Goal: Transaction & Acquisition: Purchase product/service

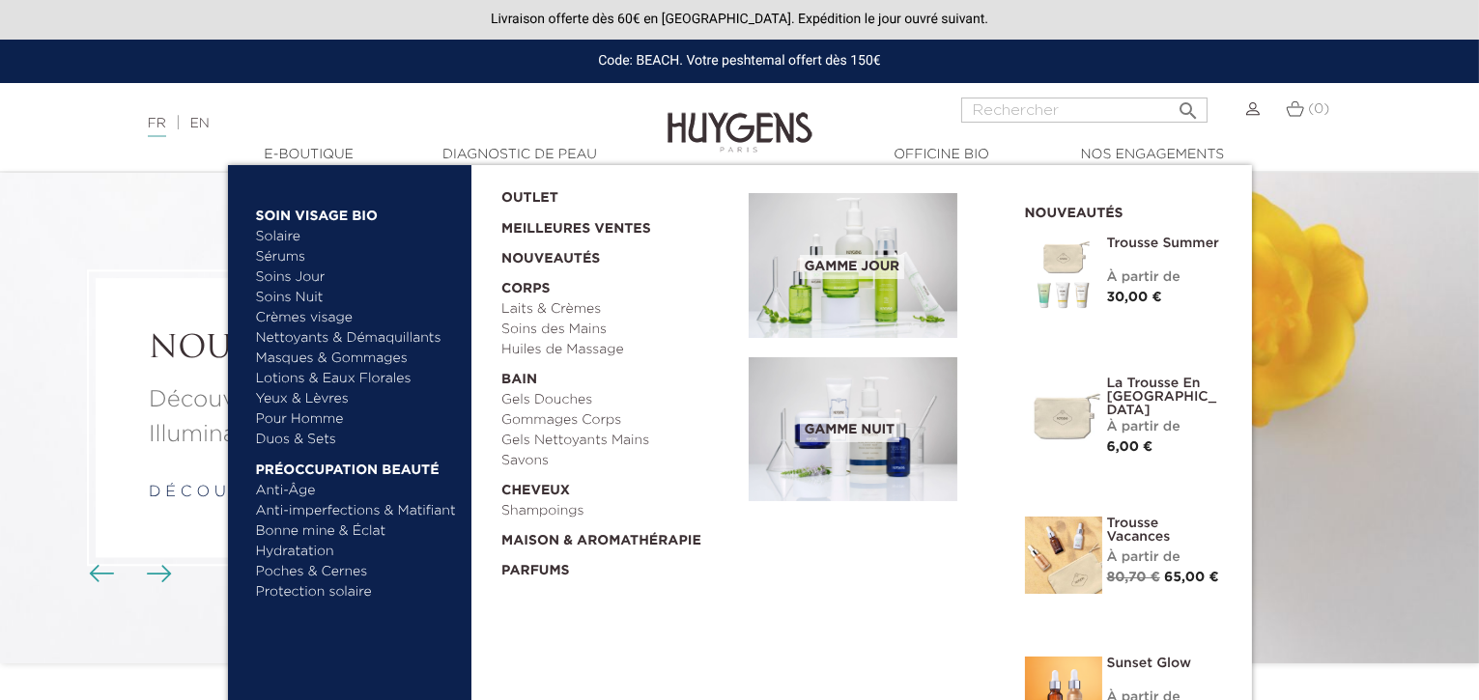
click at [890, 401] on img at bounding box center [853, 429] width 209 height 145
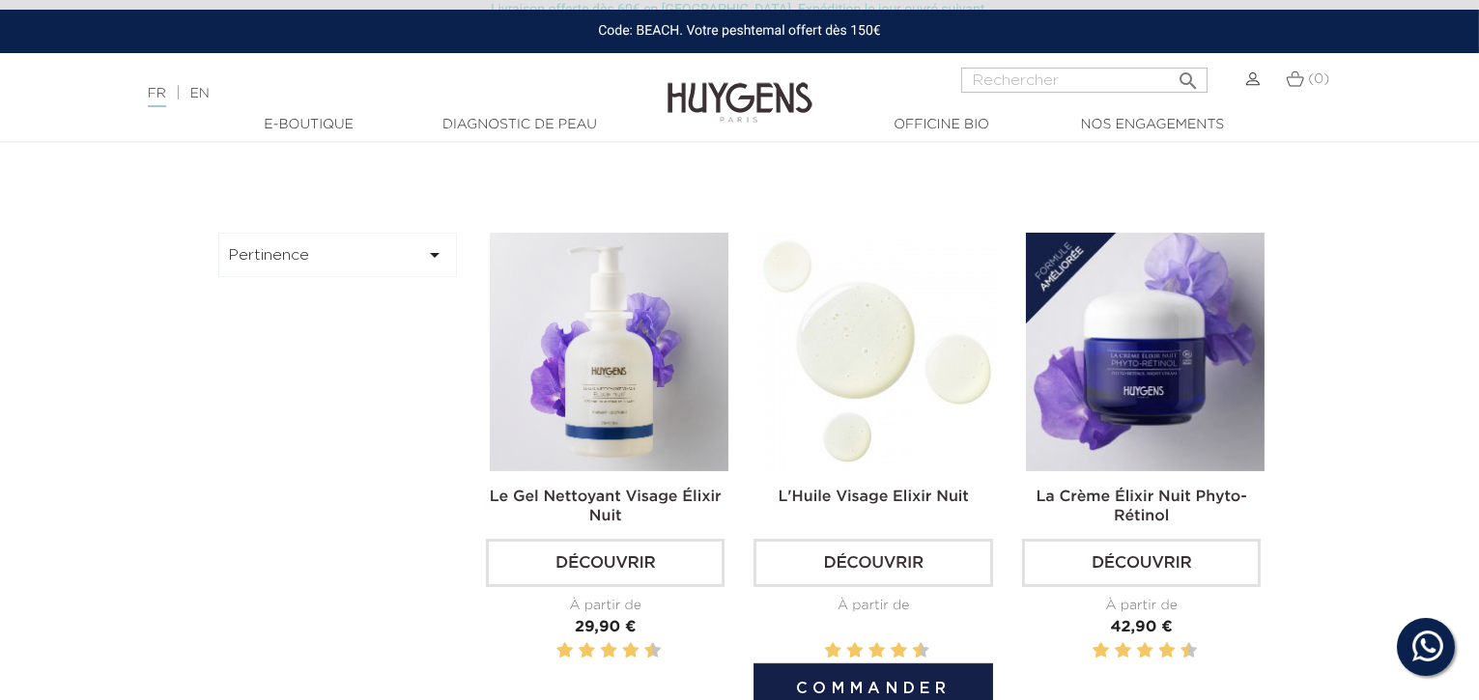
scroll to position [529, 0]
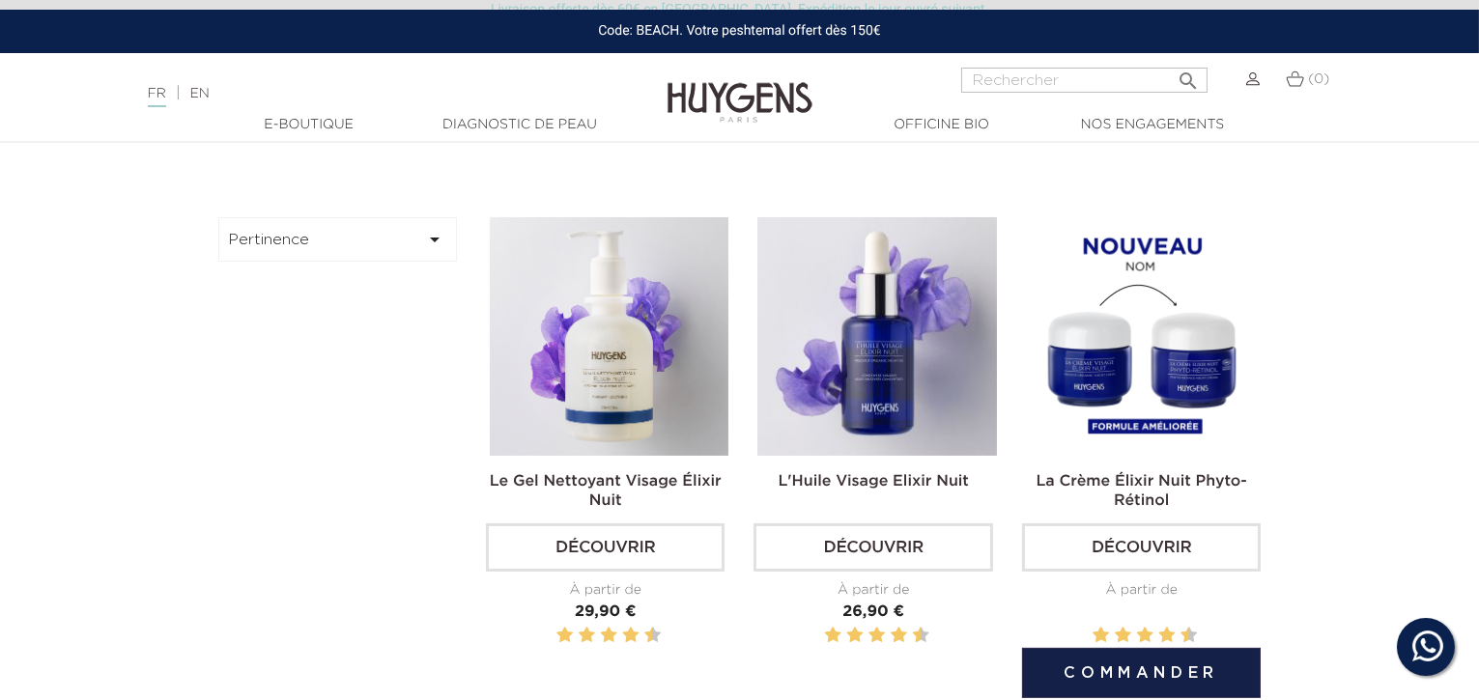
click at [1128, 340] on img at bounding box center [1145, 336] width 239 height 239
